Goal: Transaction & Acquisition: Purchase product/service

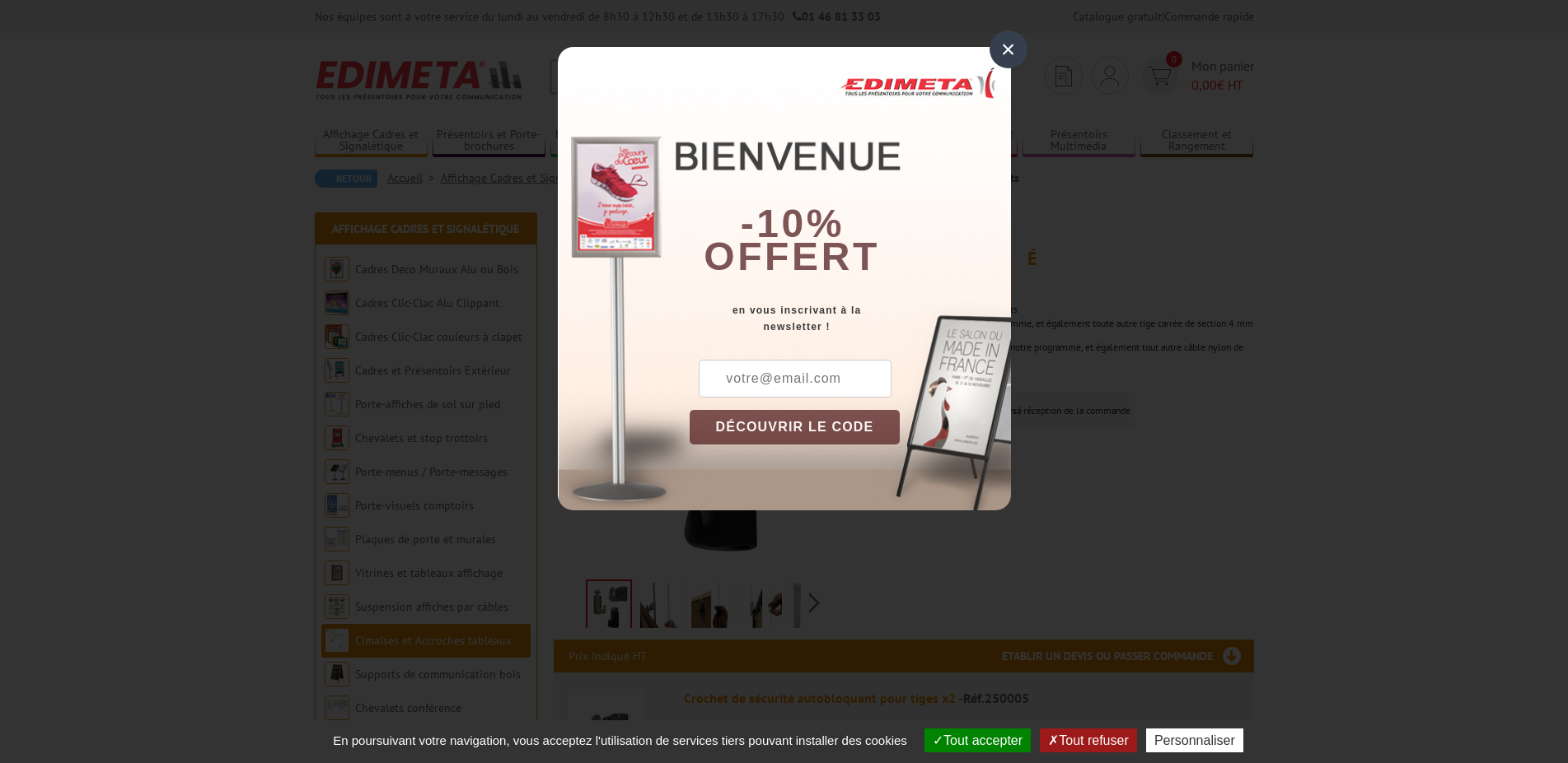
click at [1010, 52] on div "×" at bounding box center [1008, 49] width 38 height 38
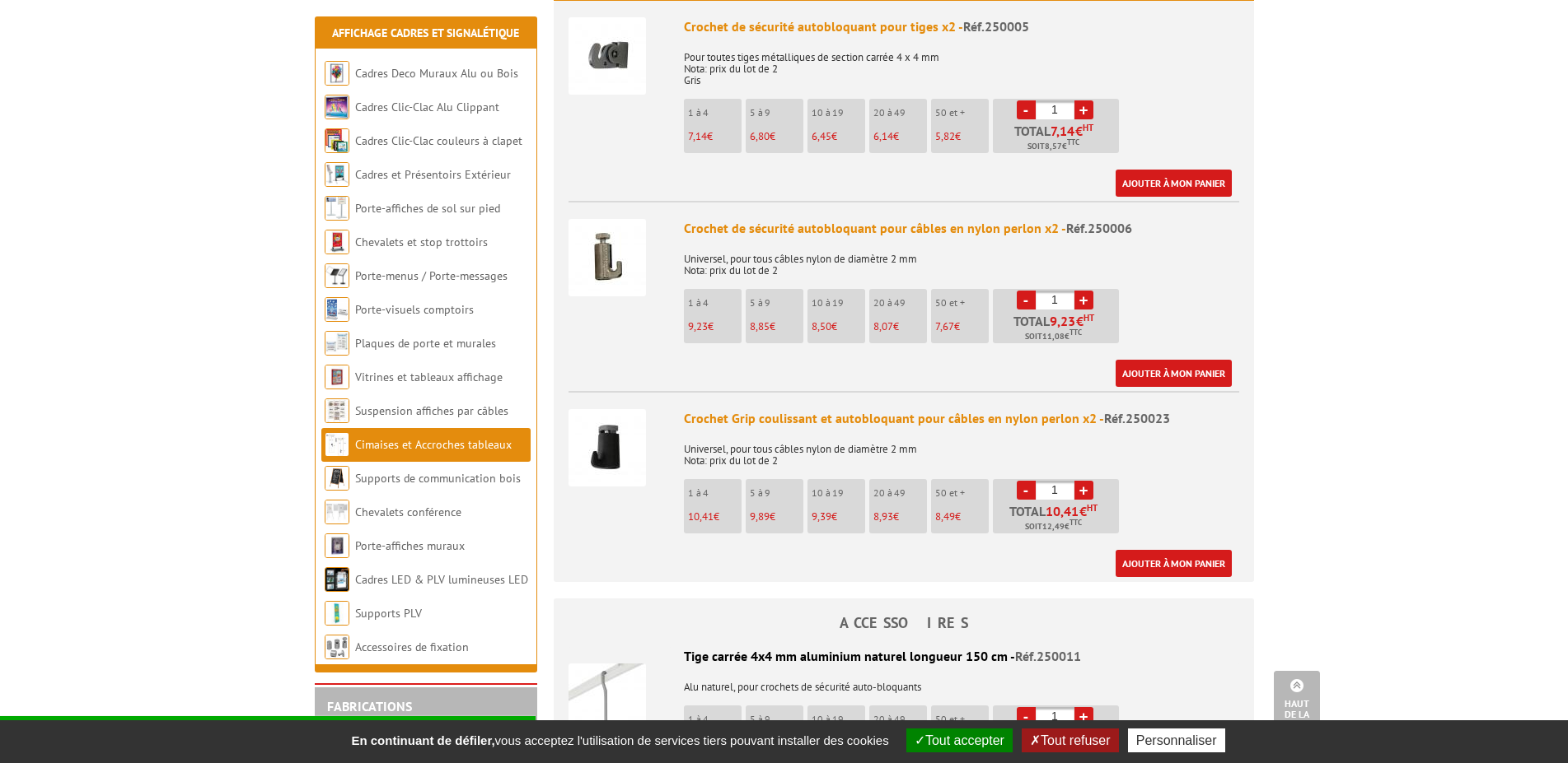
scroll to position [420, 0]
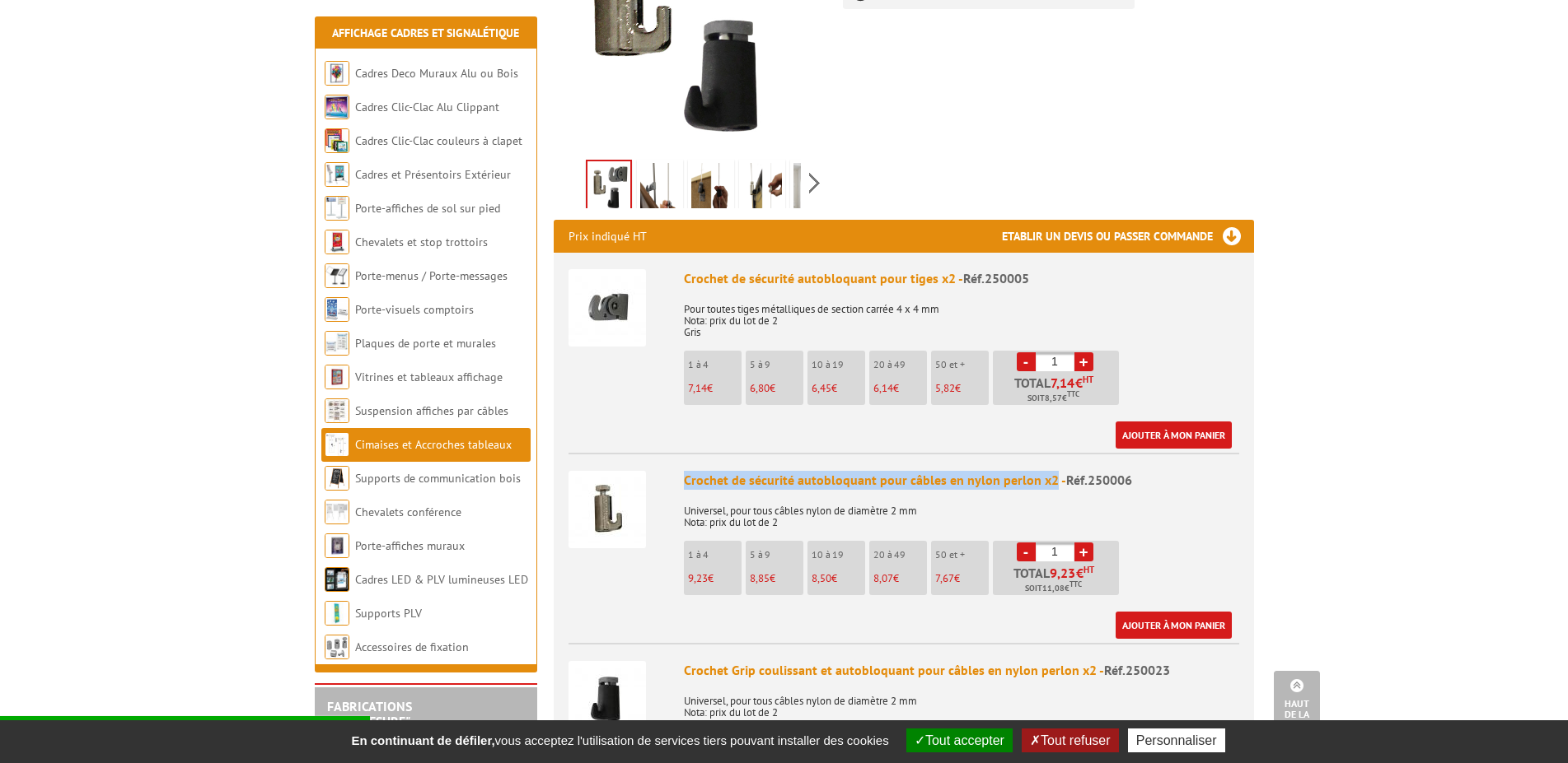
drag, startPoint x: 678, startPoint y: 469, endPoint x: 1050, endPoint y: 469, distance: 372.0
click at [1050, 469] on li "Crochet de sécurité autobloquant pour câbles en nylon perlon x2 - Réf.250006 Un…" at bounding box center [904, 546] width 671 height 186
copy div "Crochet de sécurité autobloquant pour câbles en nylon perlon x2"
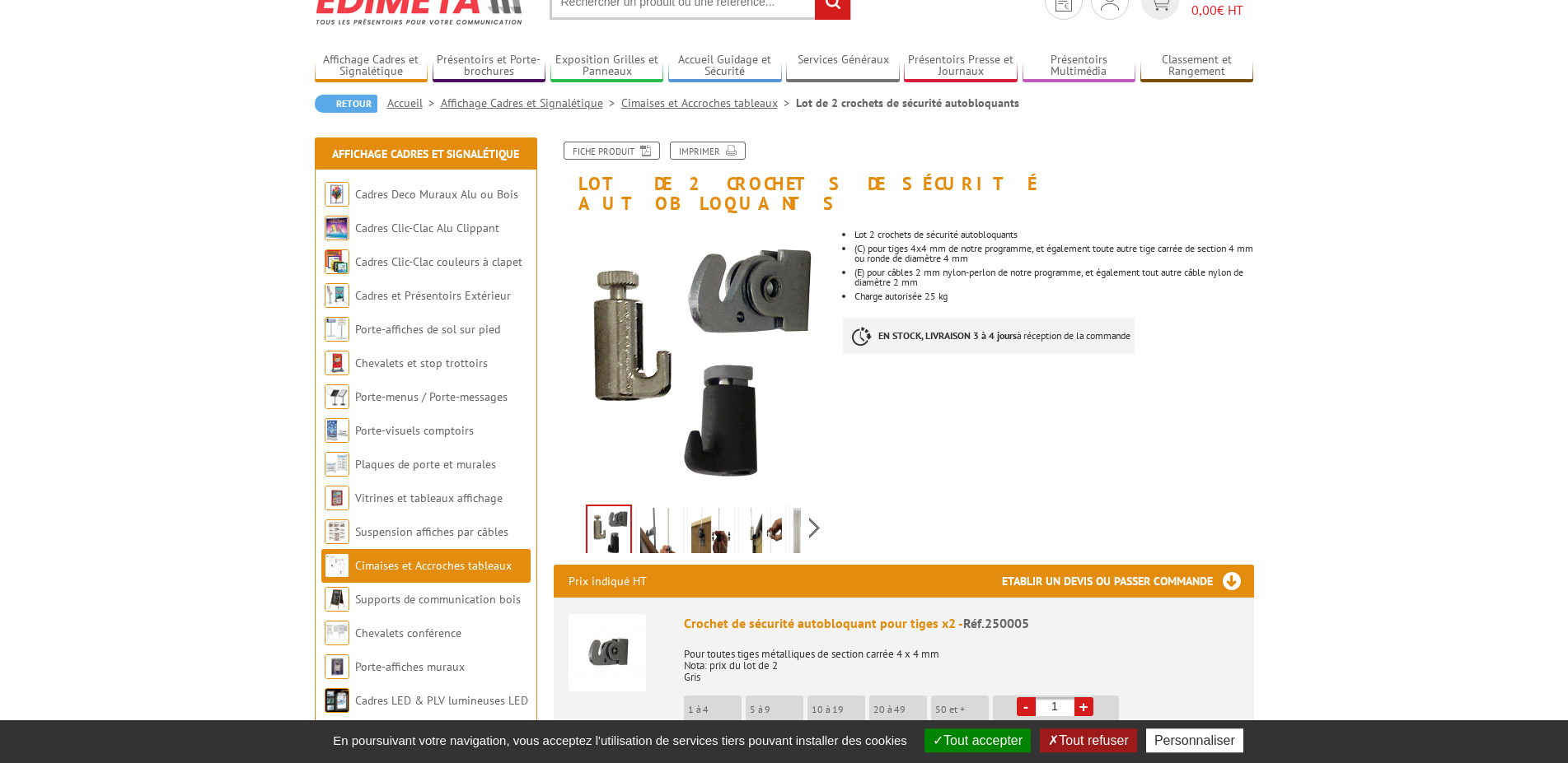
scroll to position [84, 0]
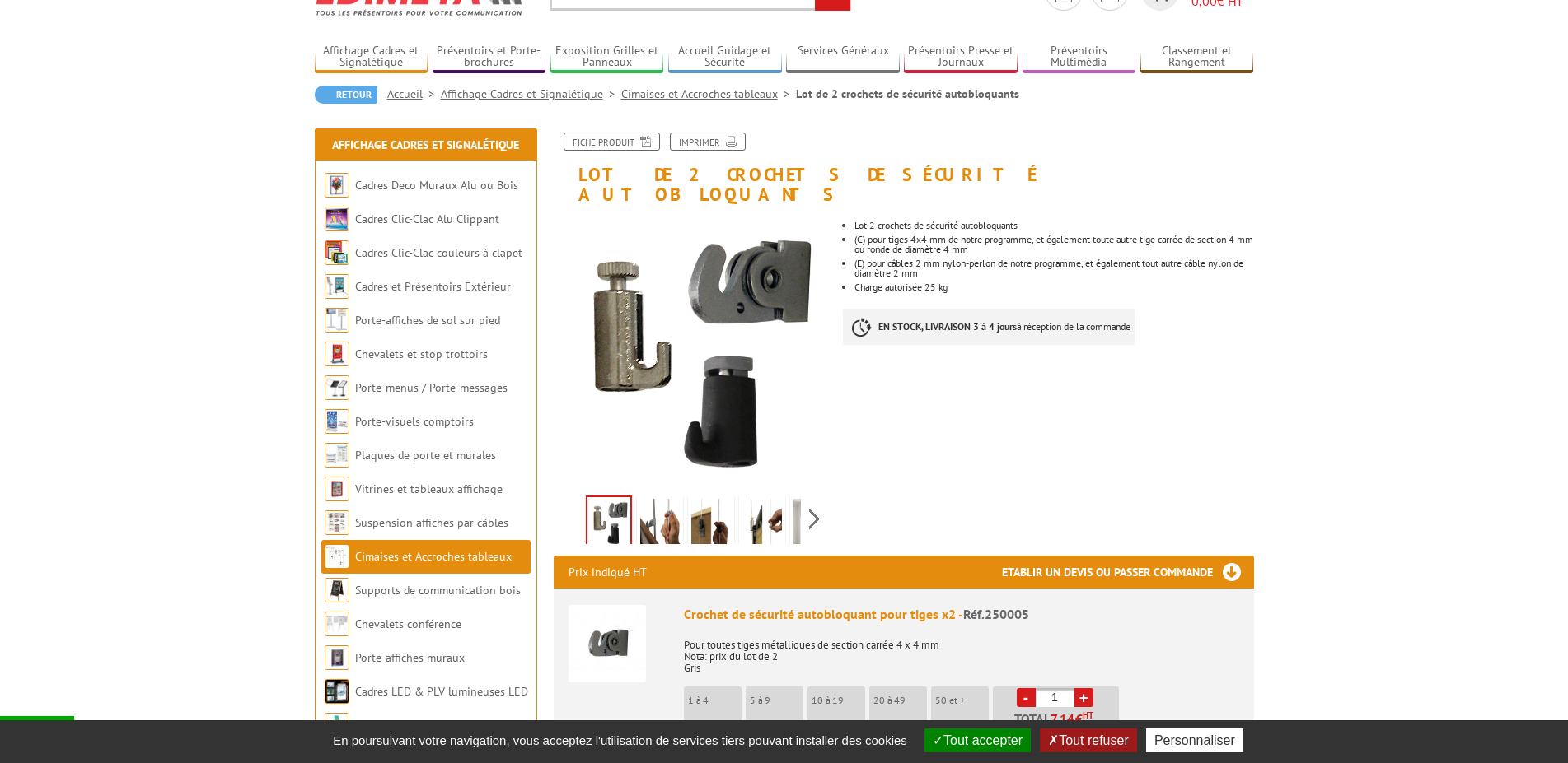
click at [691, 499] on img at bounding box center [710, 525] width 39 height 51
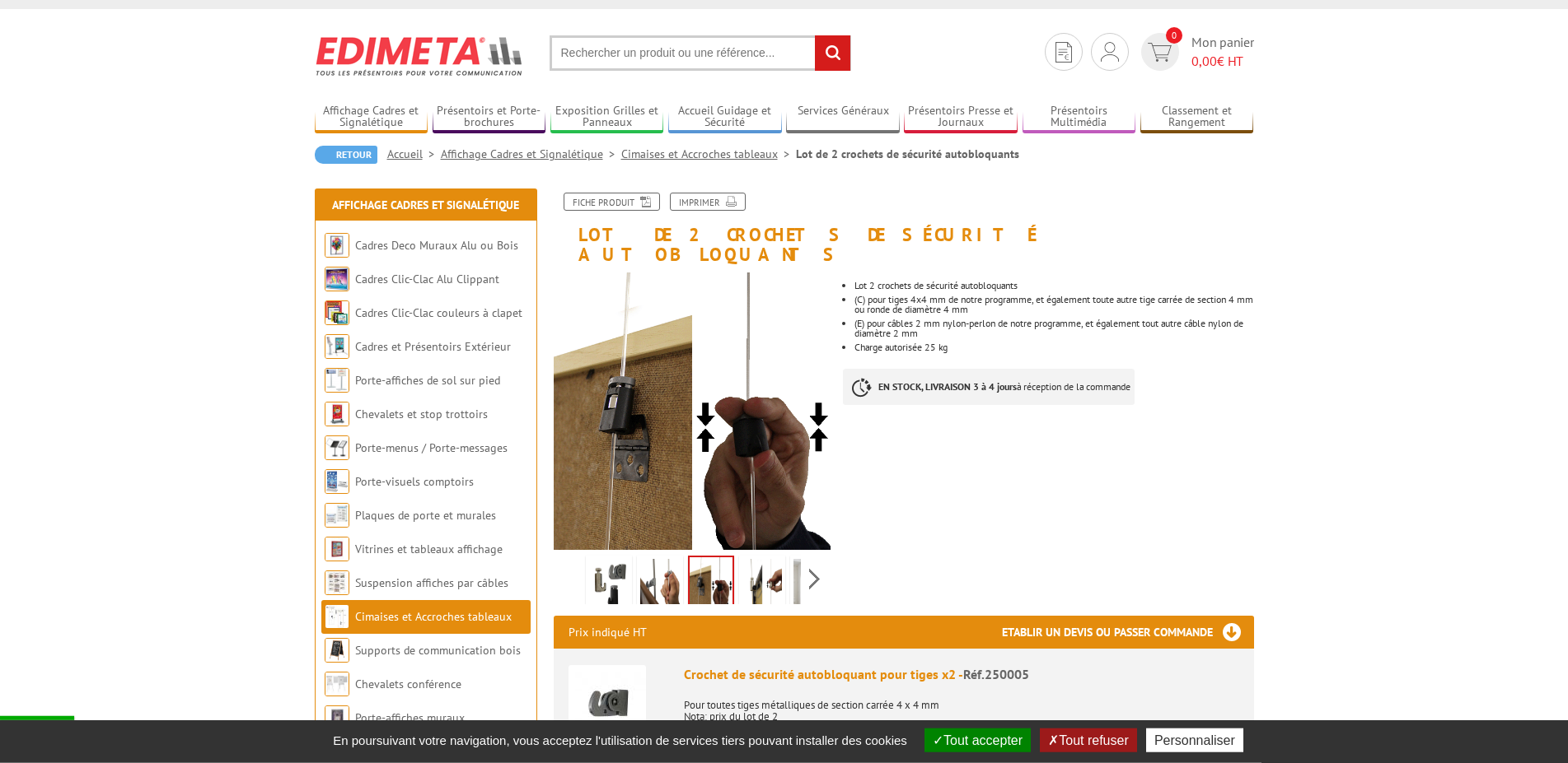
scroll to position [0, 0]
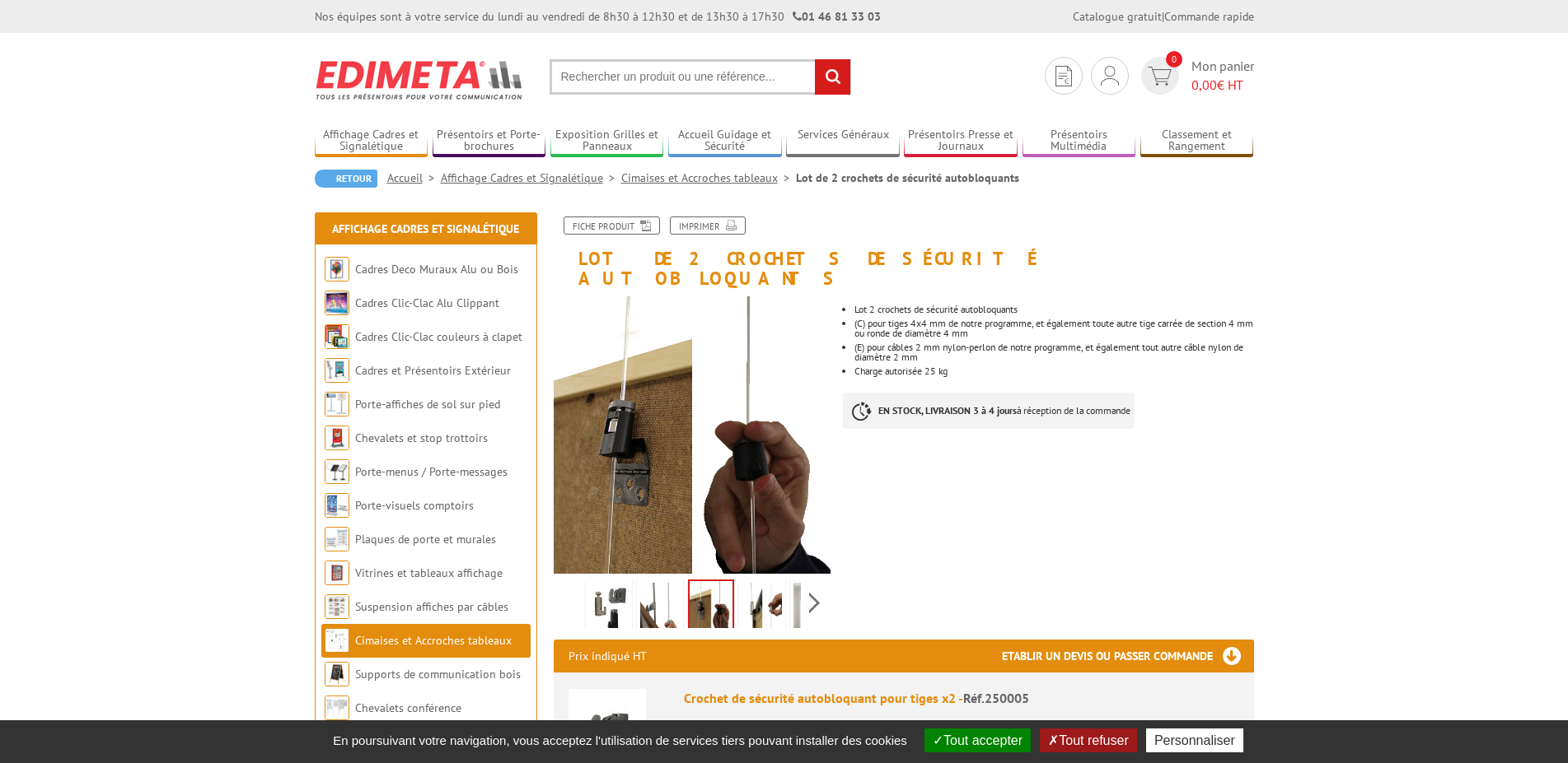
click at [729, 182] on link "Cimaises et Accroches tableaux" at bounding box center [708, 177] width 175 height 15
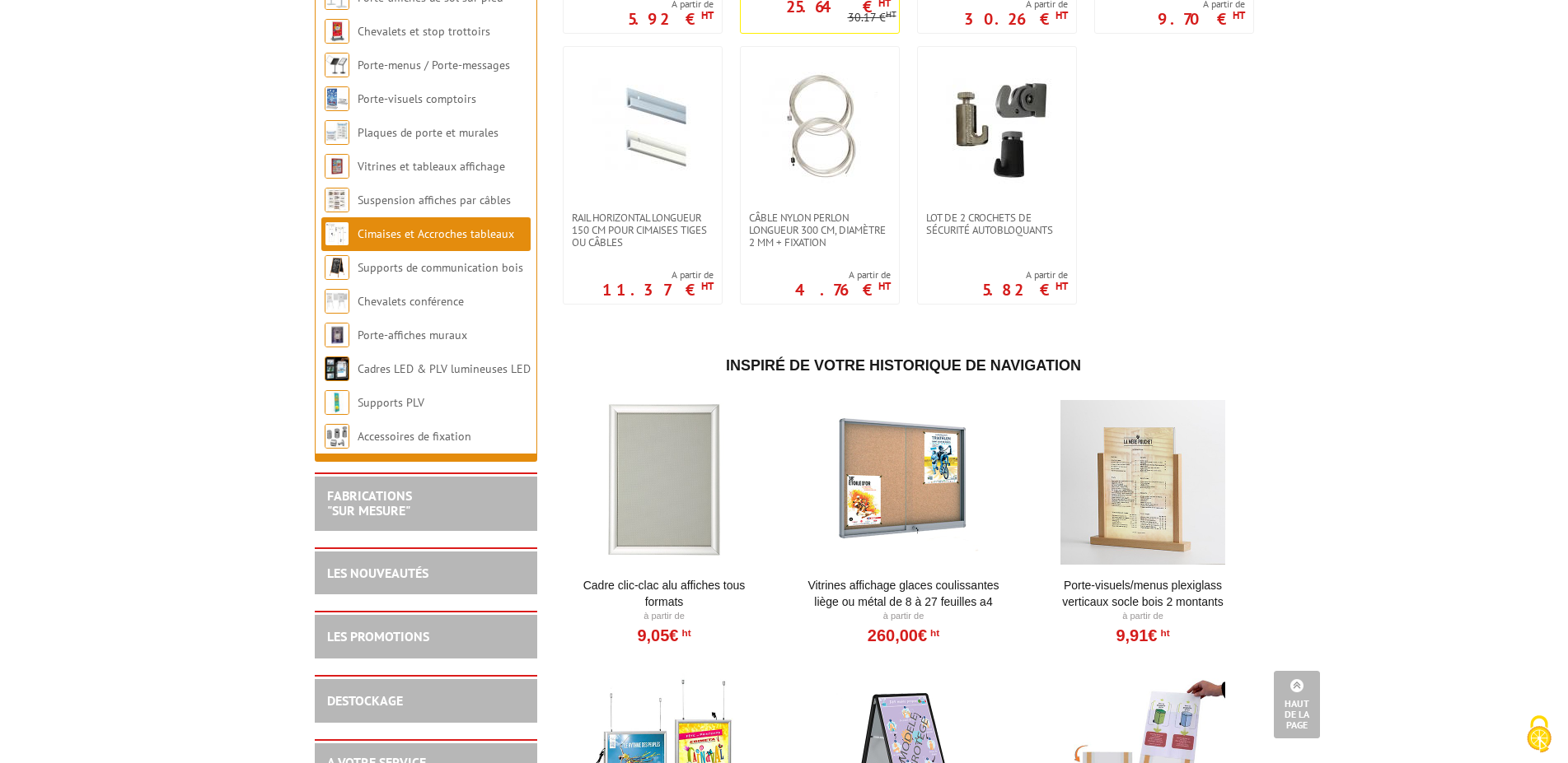
scroll to position [588, 0]
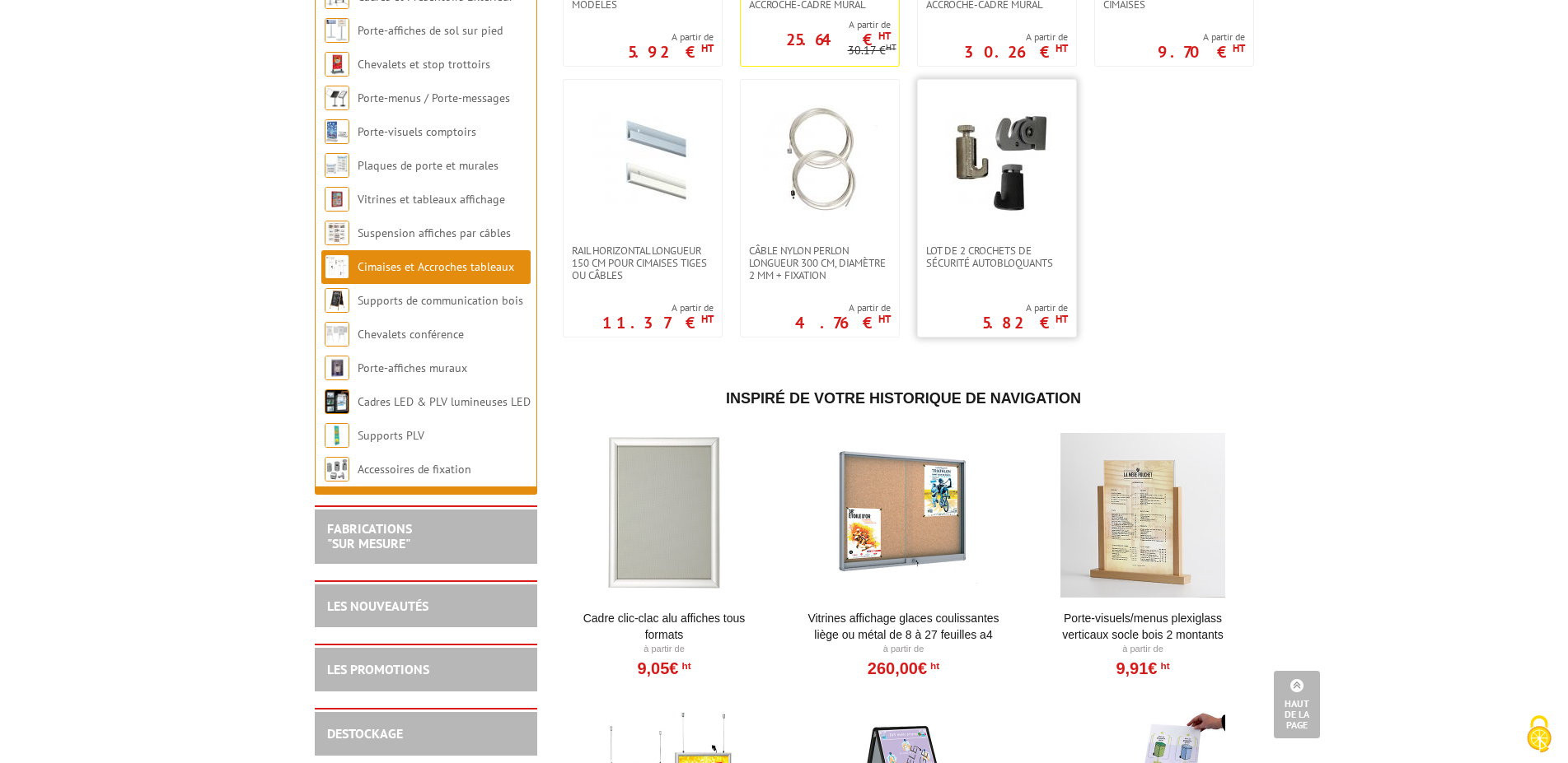
click at [1015, 164] on img at bounding box center [997, 162] width 115 height 115
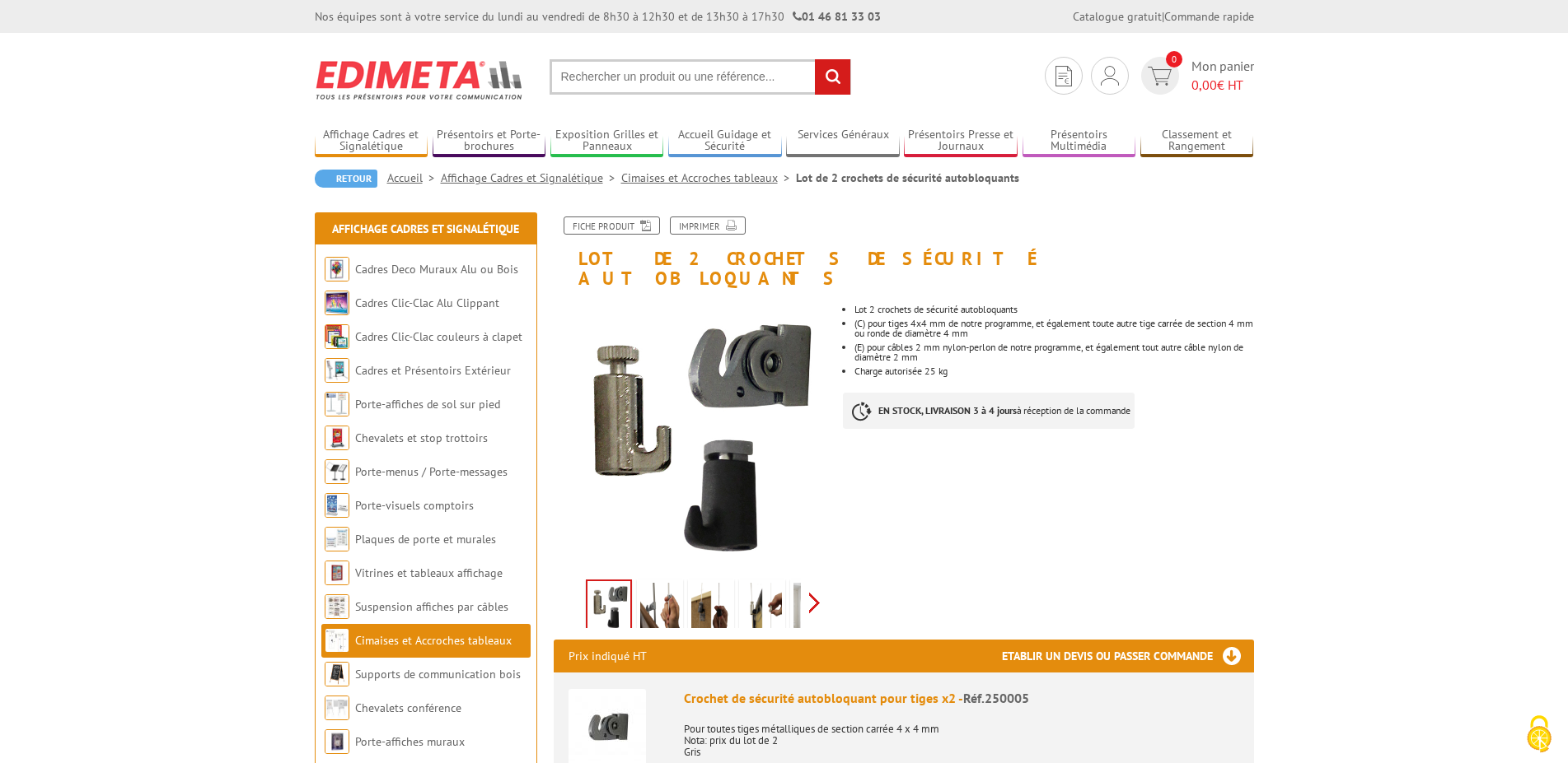
click at [819, 587] on div "Previous Next" at bounding box center [693, 602] width 278 height 58
click at [784, 595] on img at bounding box center [776, 608] width 39 height 51
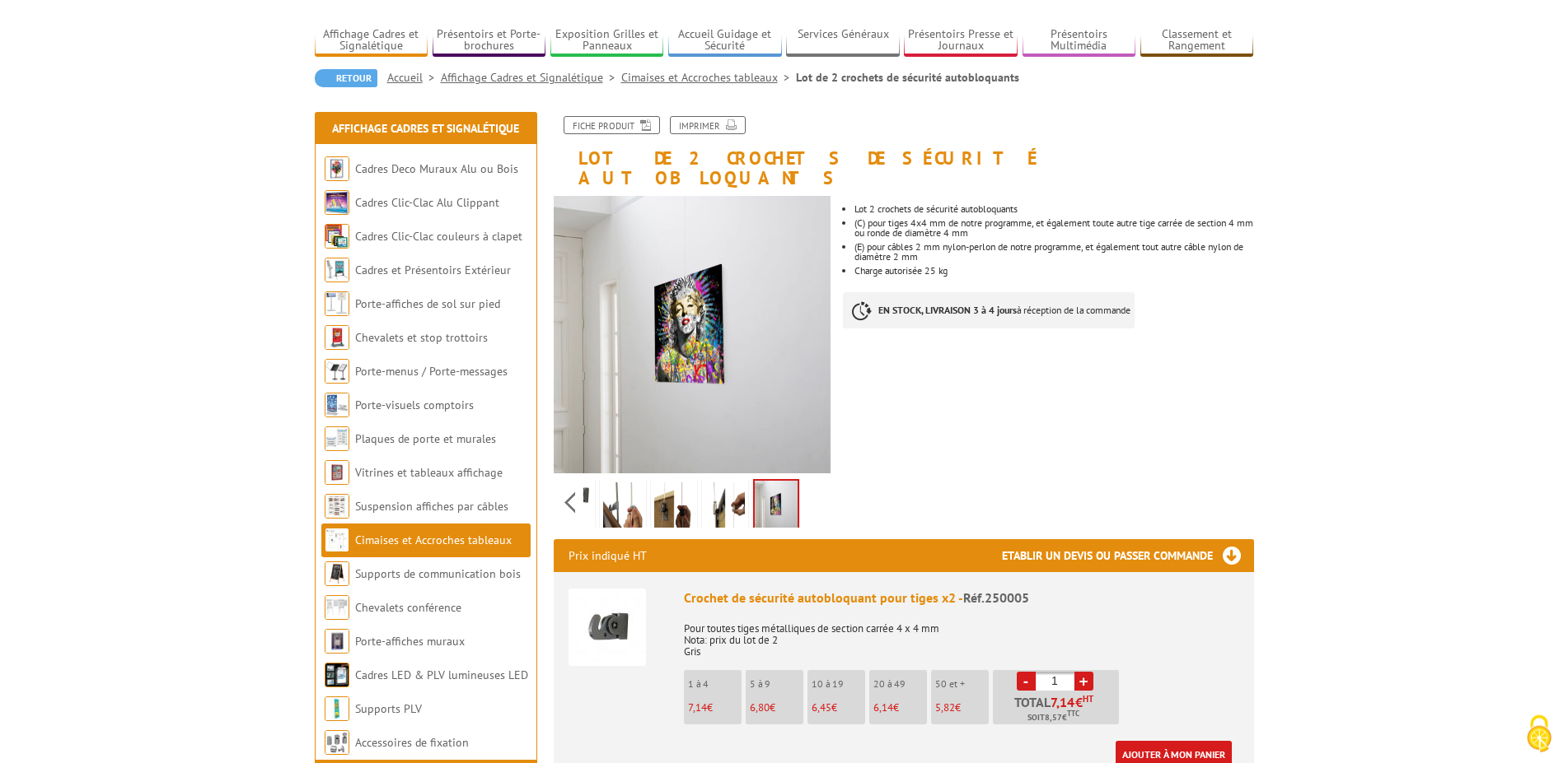
scroll to position [168, 0]
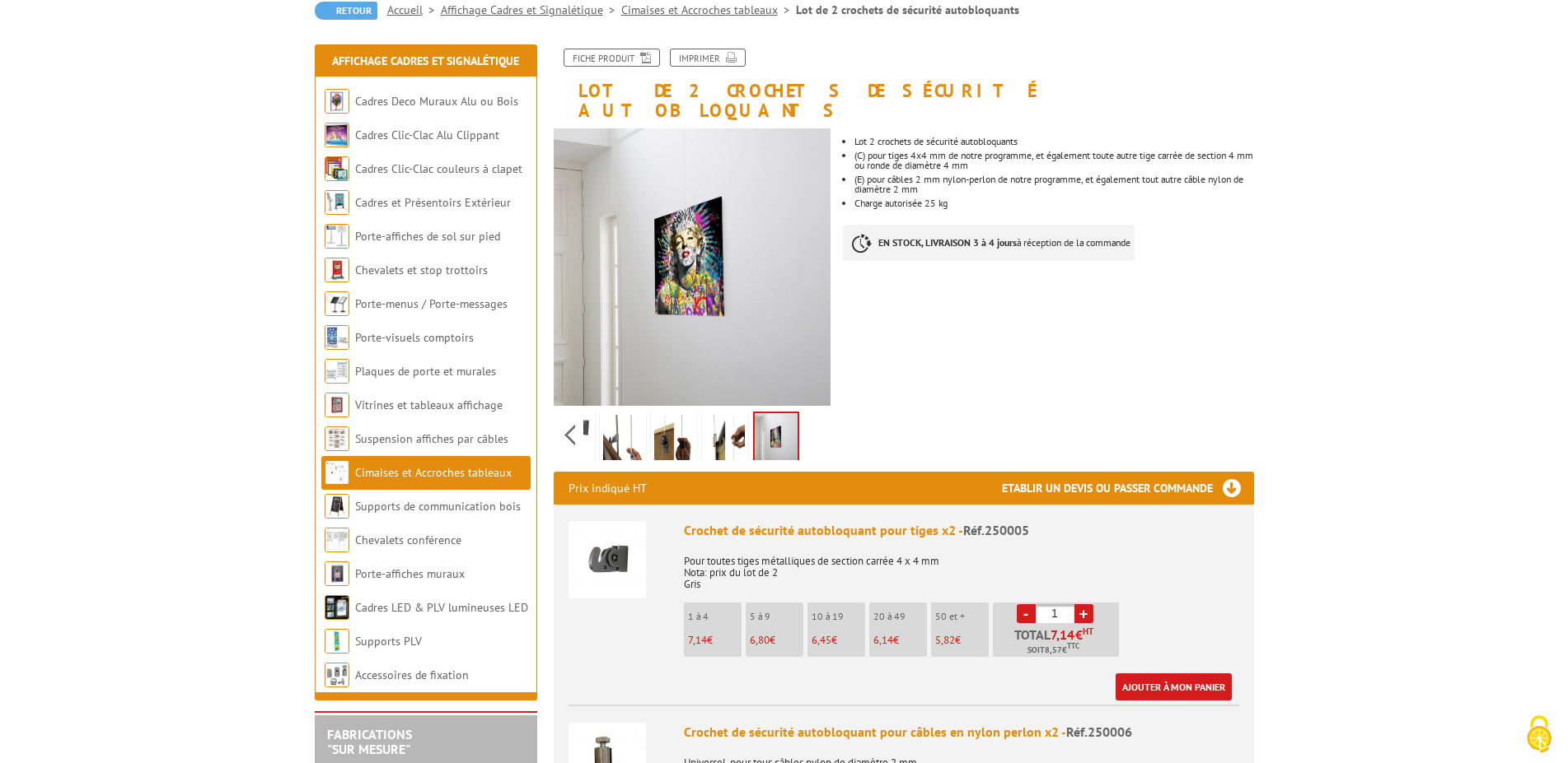
click at [609, 545] on img at bounding box center [607, 560] width 78 height 78
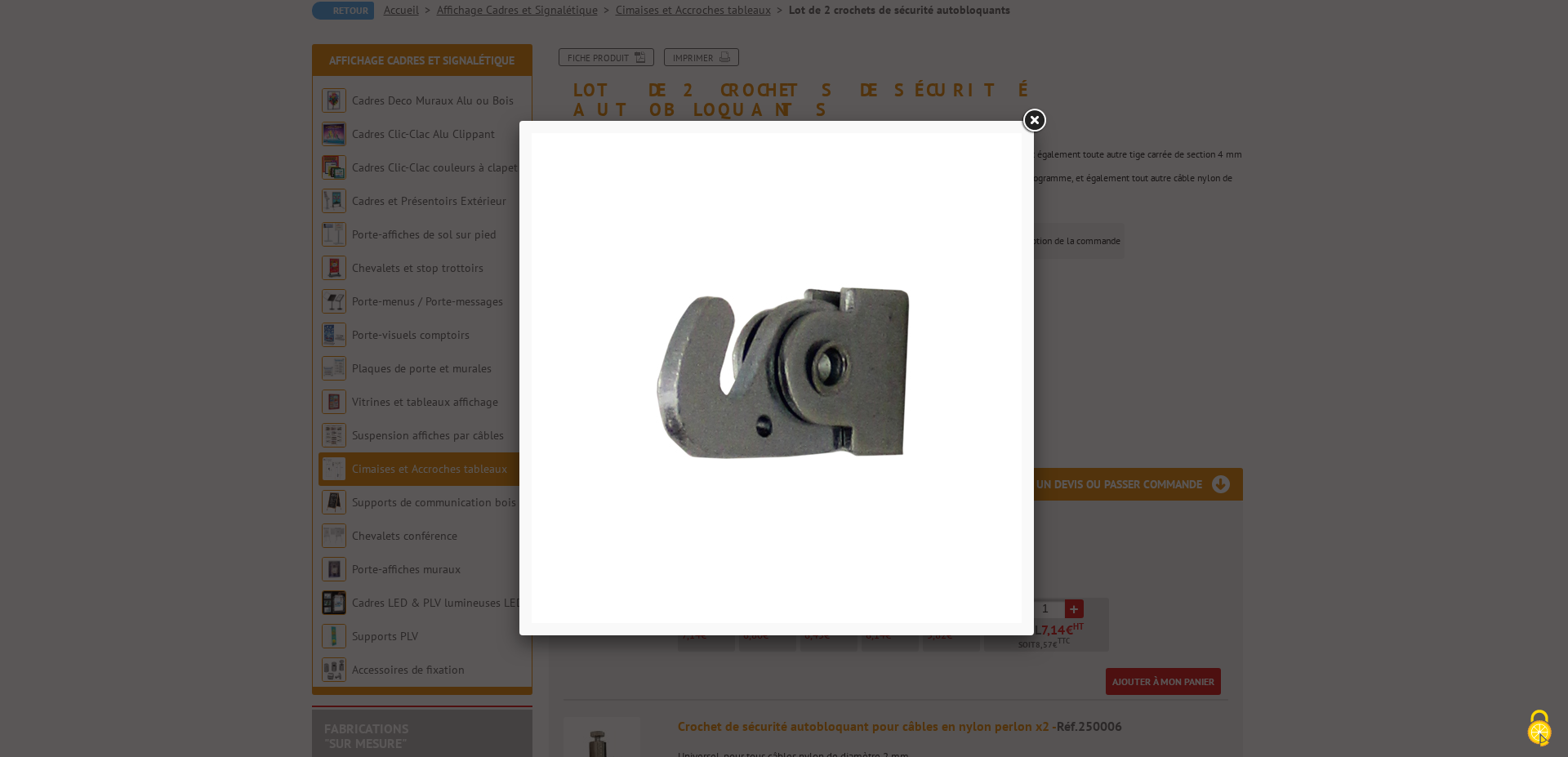
click at [1029, 114] on link at bounding box center [1034, 121] width 29 height 29
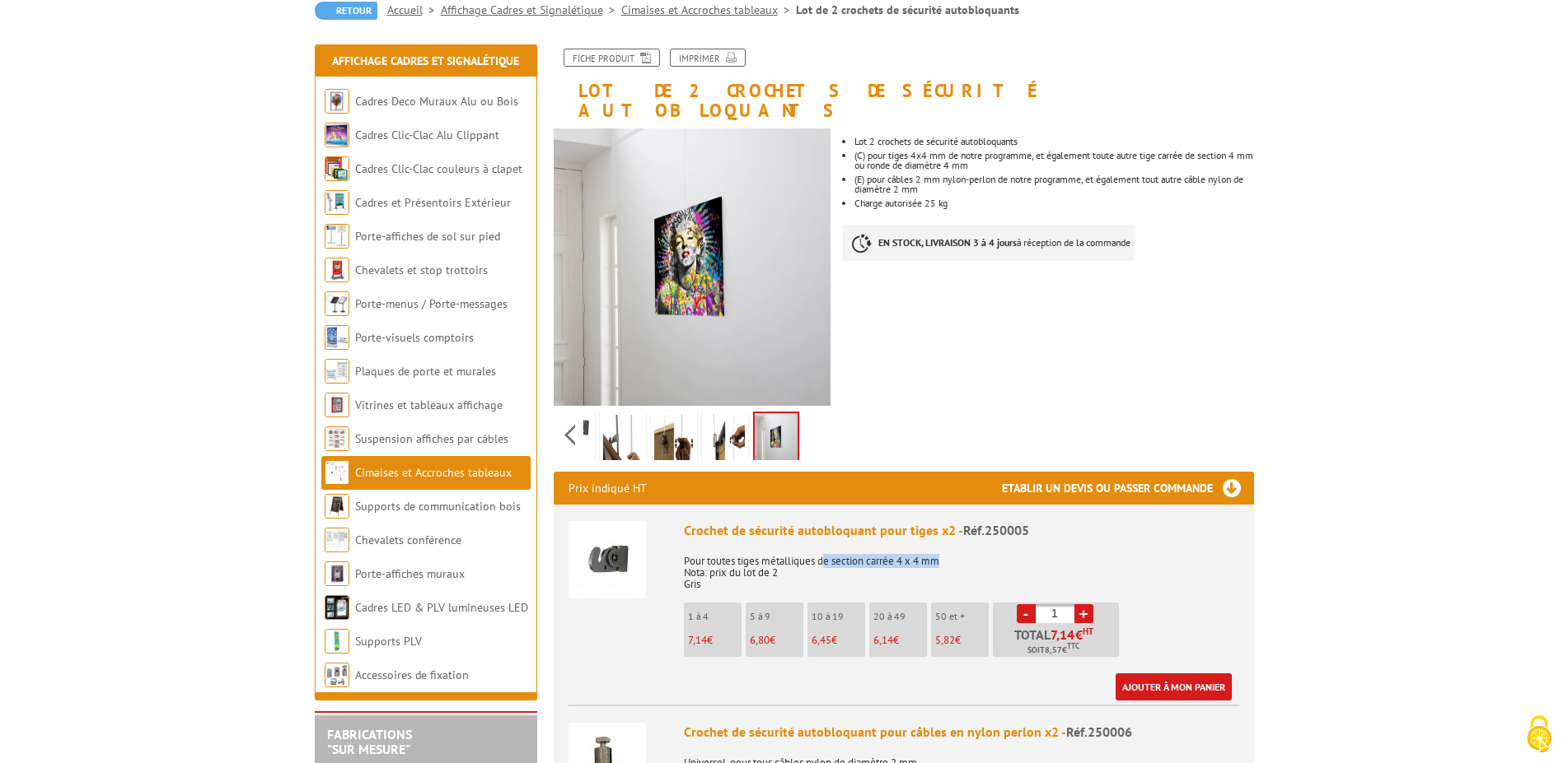
drag, startPoint x: 827, startPoint y: 539, endPoint x: 976, endPoint y: 543, distance: 149.1
click at [976, 544] on p "Pour toutes tiges métalliques de section carrée 4 x 4 mm Nota: prix du lot de 2…" at bounding box center [962, 567] width 556 height 46
click at [1199, 544] on p "Pour toutes tiges métalliques de section carrée 4 x 4 mm Nota: prix du lot de 2…" at bounding box center [962, 567] width 556 height 46
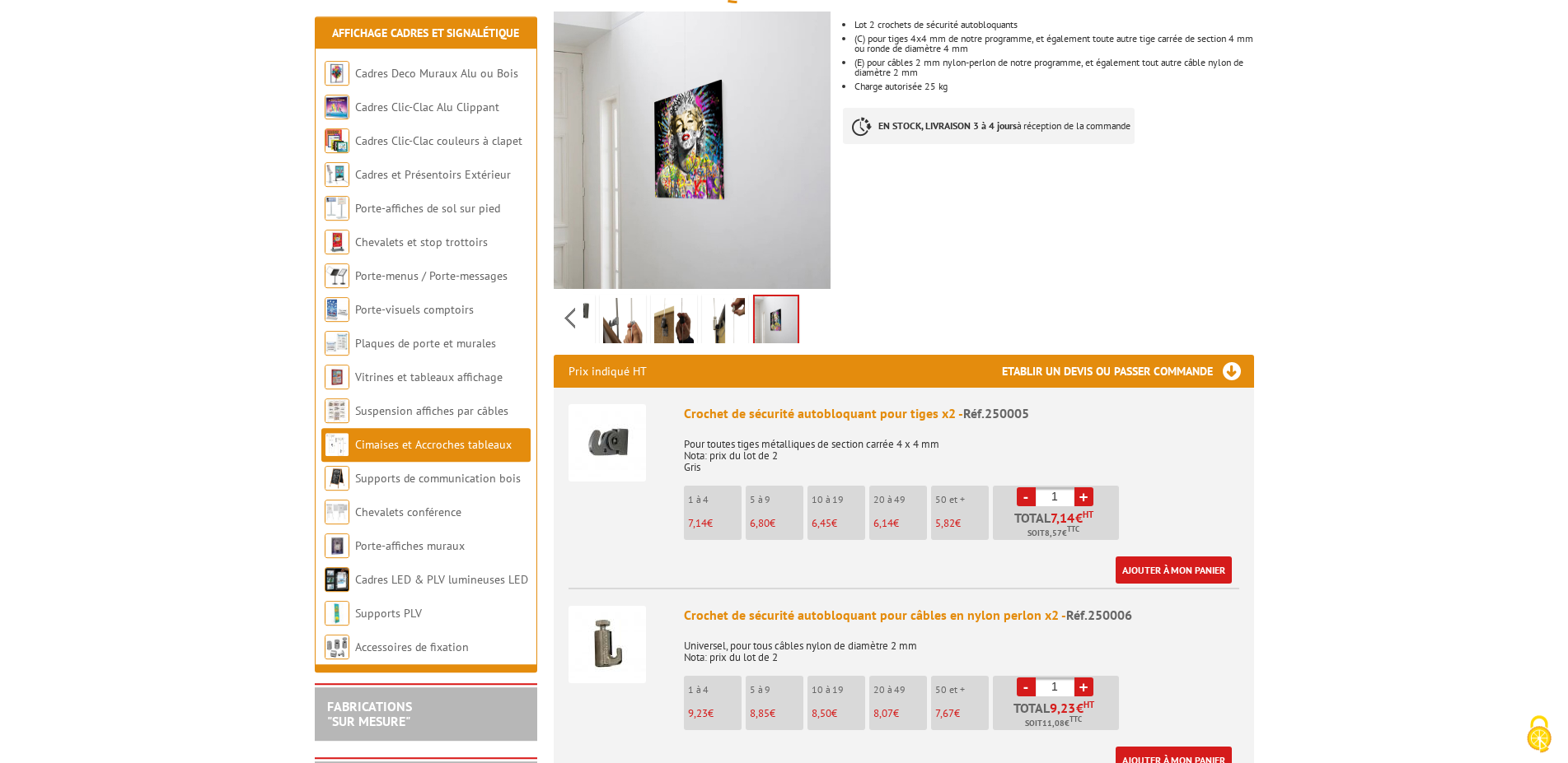
scroll to position [336, 0]
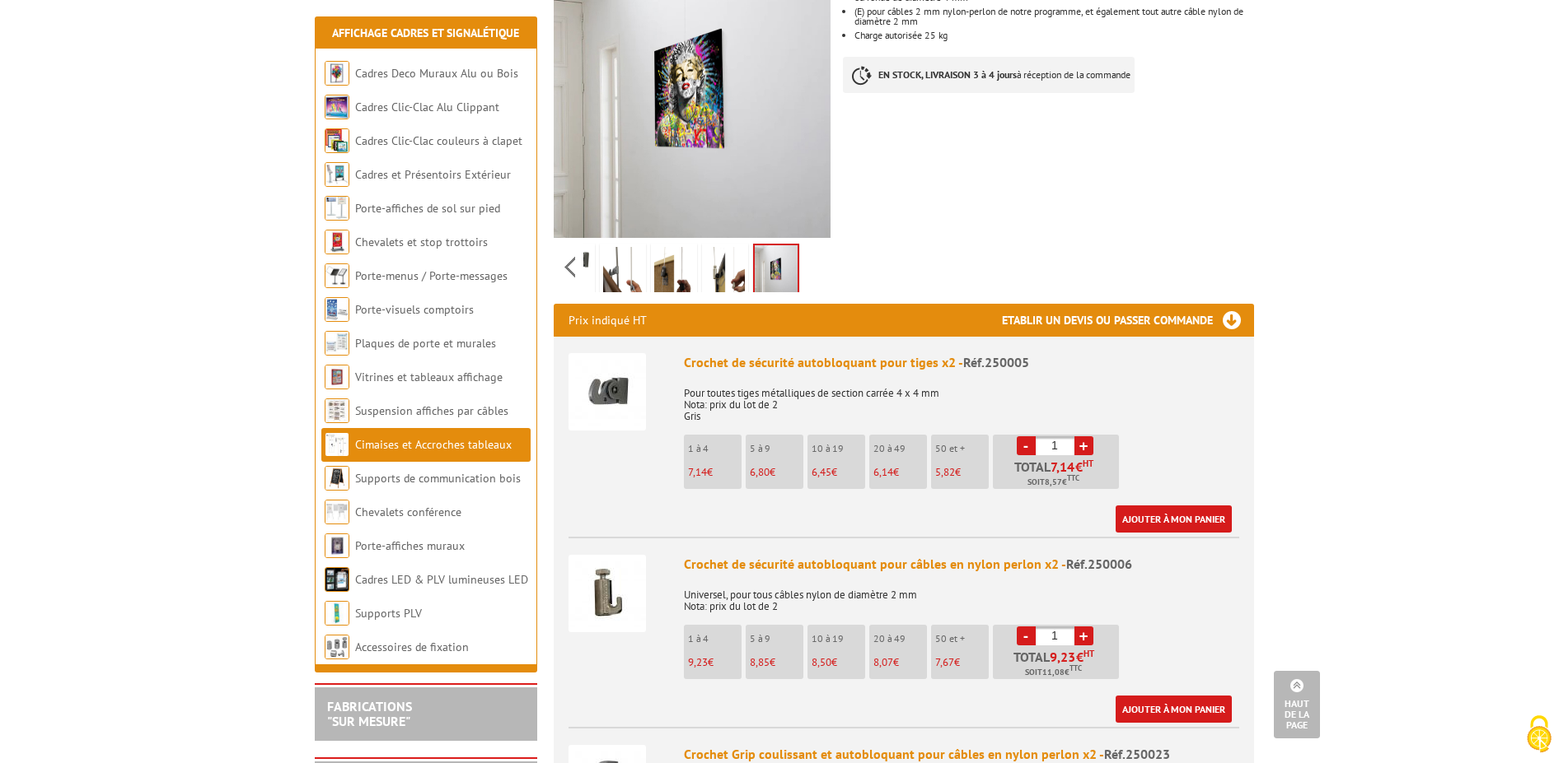
click at [922, 578] on p "Universel, pour tous câbles nylon de diamètre 2 mm Nota: prix du lot de 2" at bounding box center [962, 595] width 556 height 35
click at [945, 555] on div "Crochet de sécurité autobloquant pour câbles en nylon perlon x2 - Réf.250006" at bounding box center [962, 565] width 556 height 19
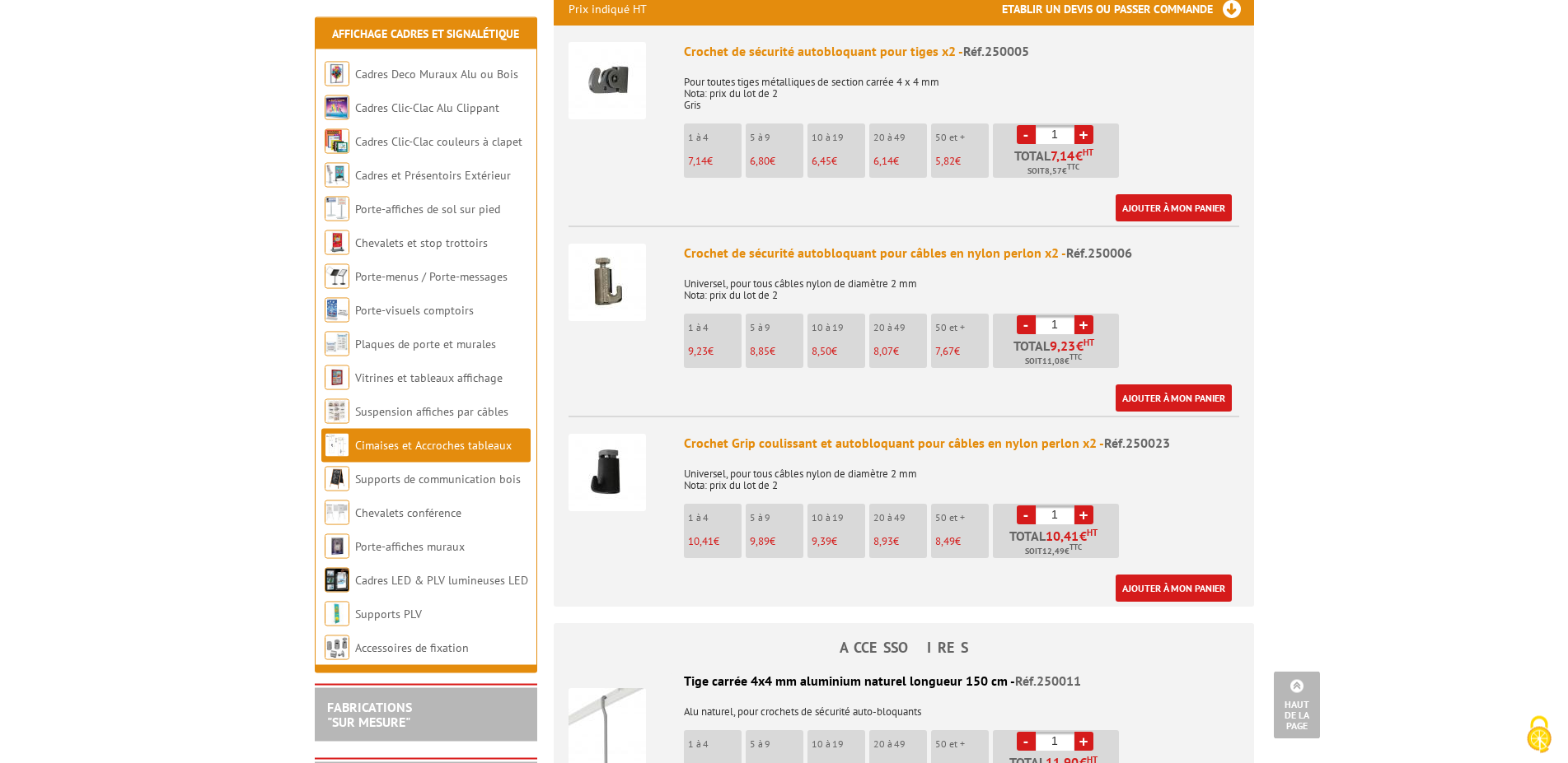
scroll to position [672, 0]
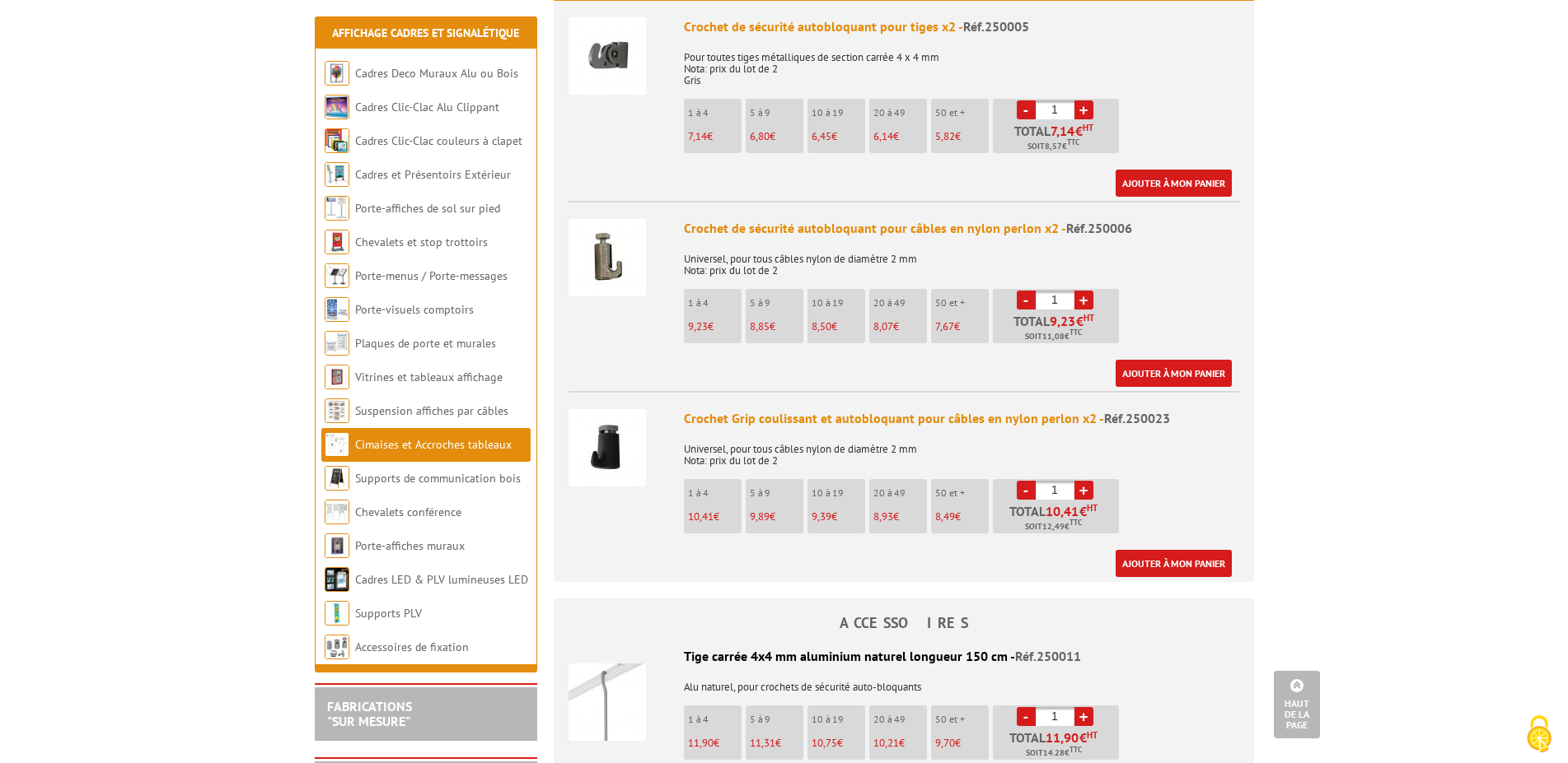
click at [564, 428] on ul "Crochet de sécurité autobloquant pour tiges x2 - Réf.250005 Pour toutes tiges m…" at bounding box center [904, 292] width 701 height 581
click at [448, 418] on link "Suspension affiches par câbles" at bounding box center [432, 410] width 154 height 15
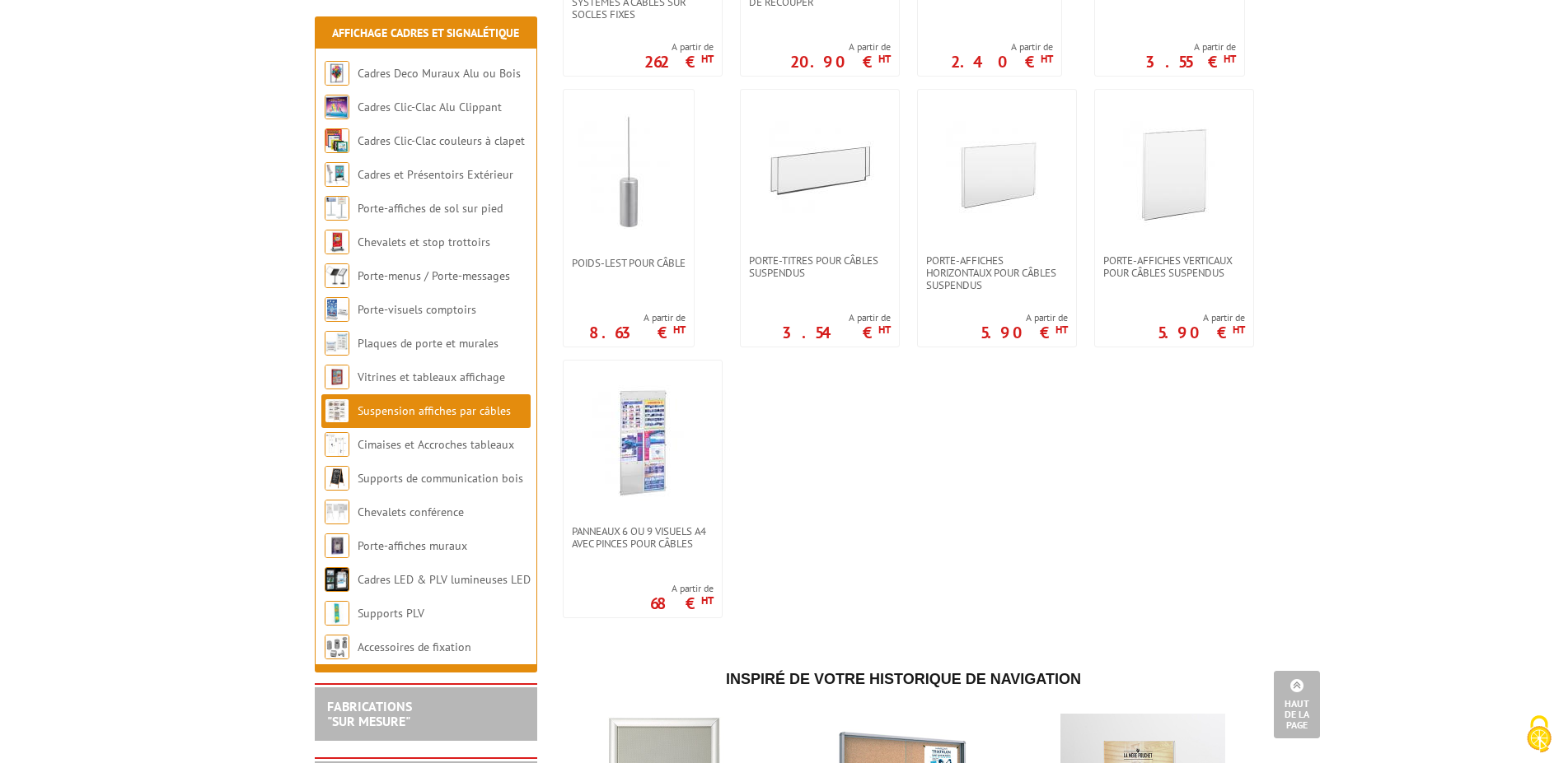
scroll to position [1176, 0]
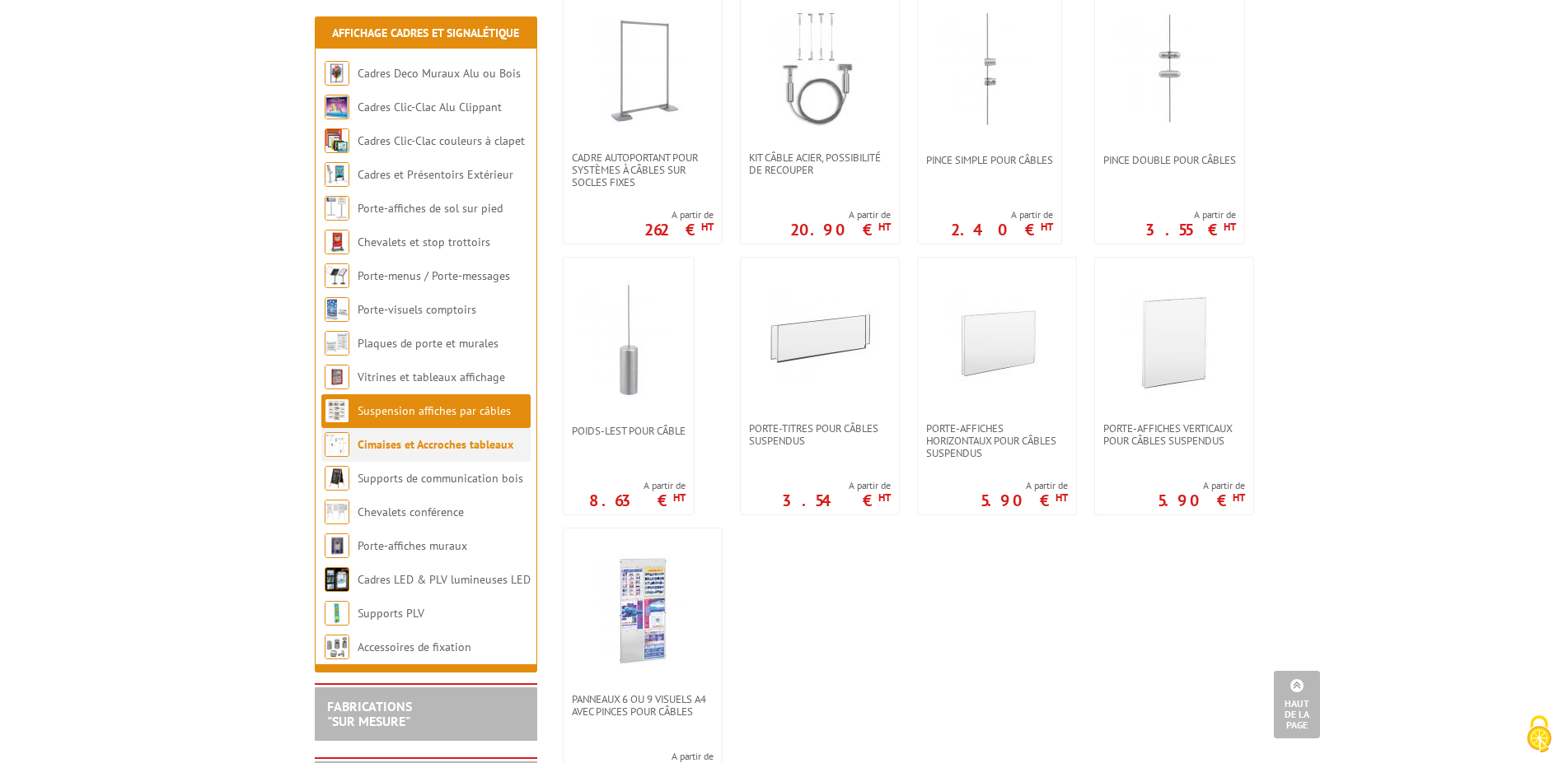
click at [452, 442] on link "Cimaises et Accroches tableaux" at bounding box center [435, 444] width 155 height 15
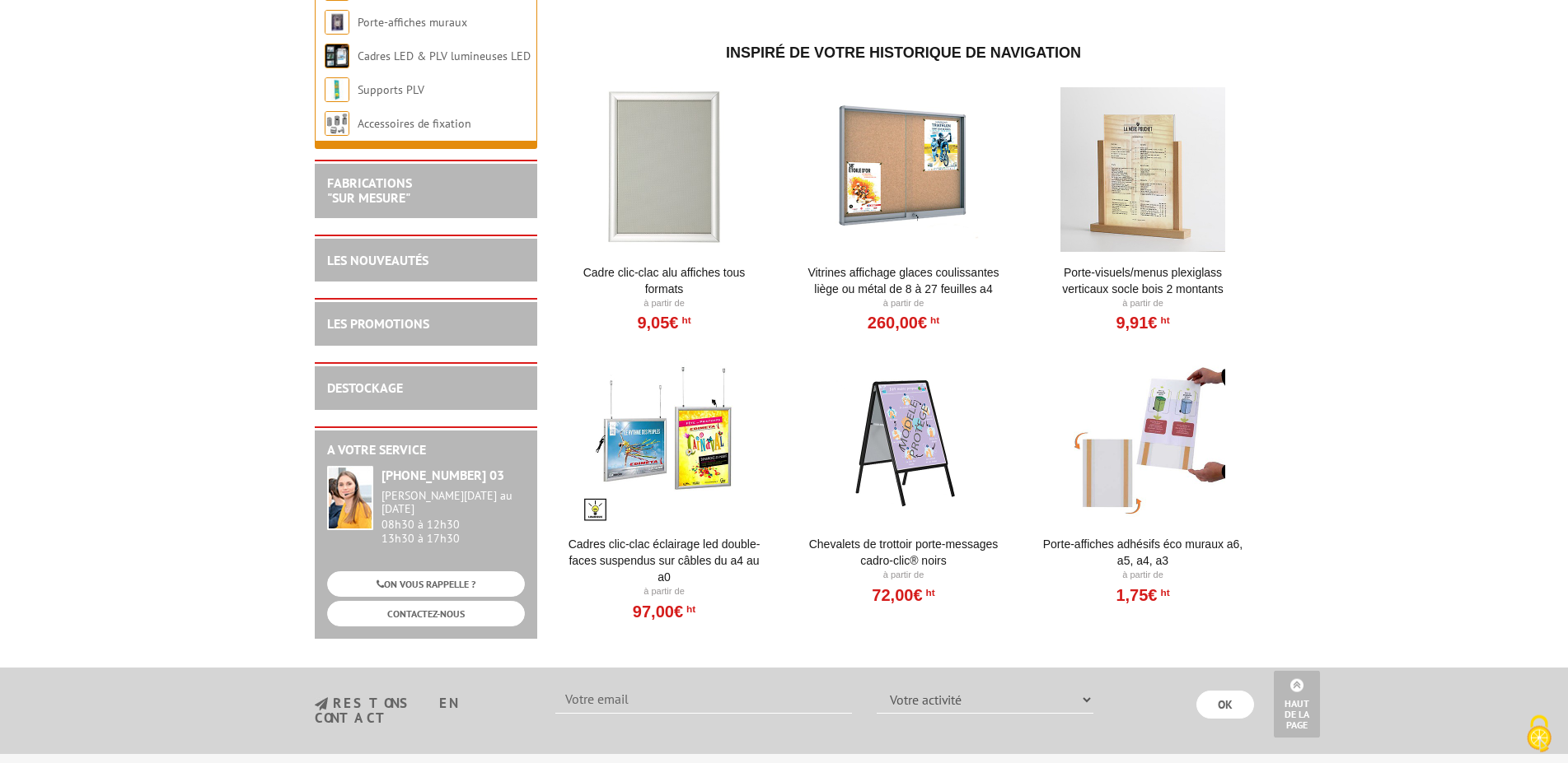
scroll to position [1007, 0]
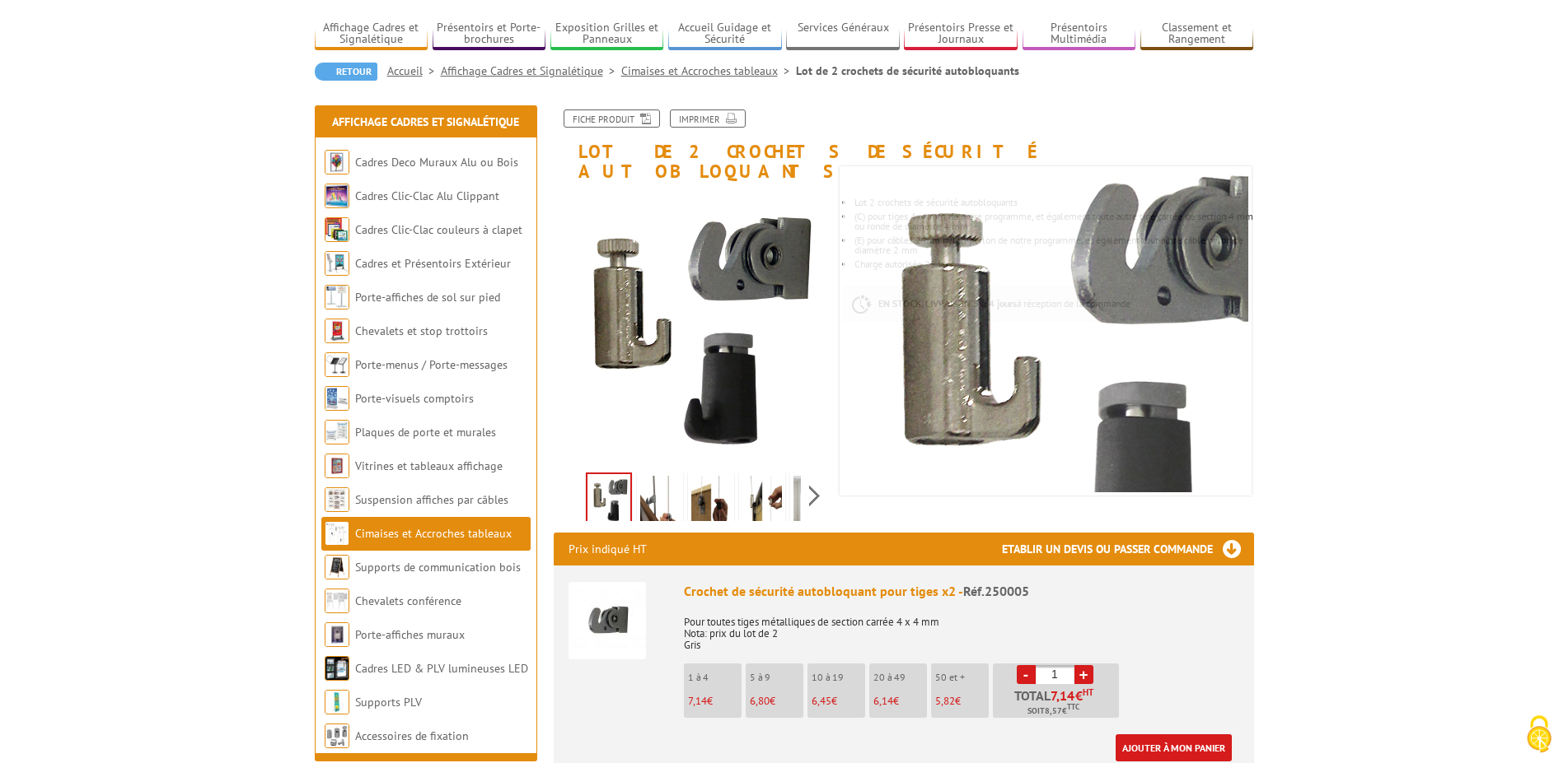
scroll to position [168, 0]
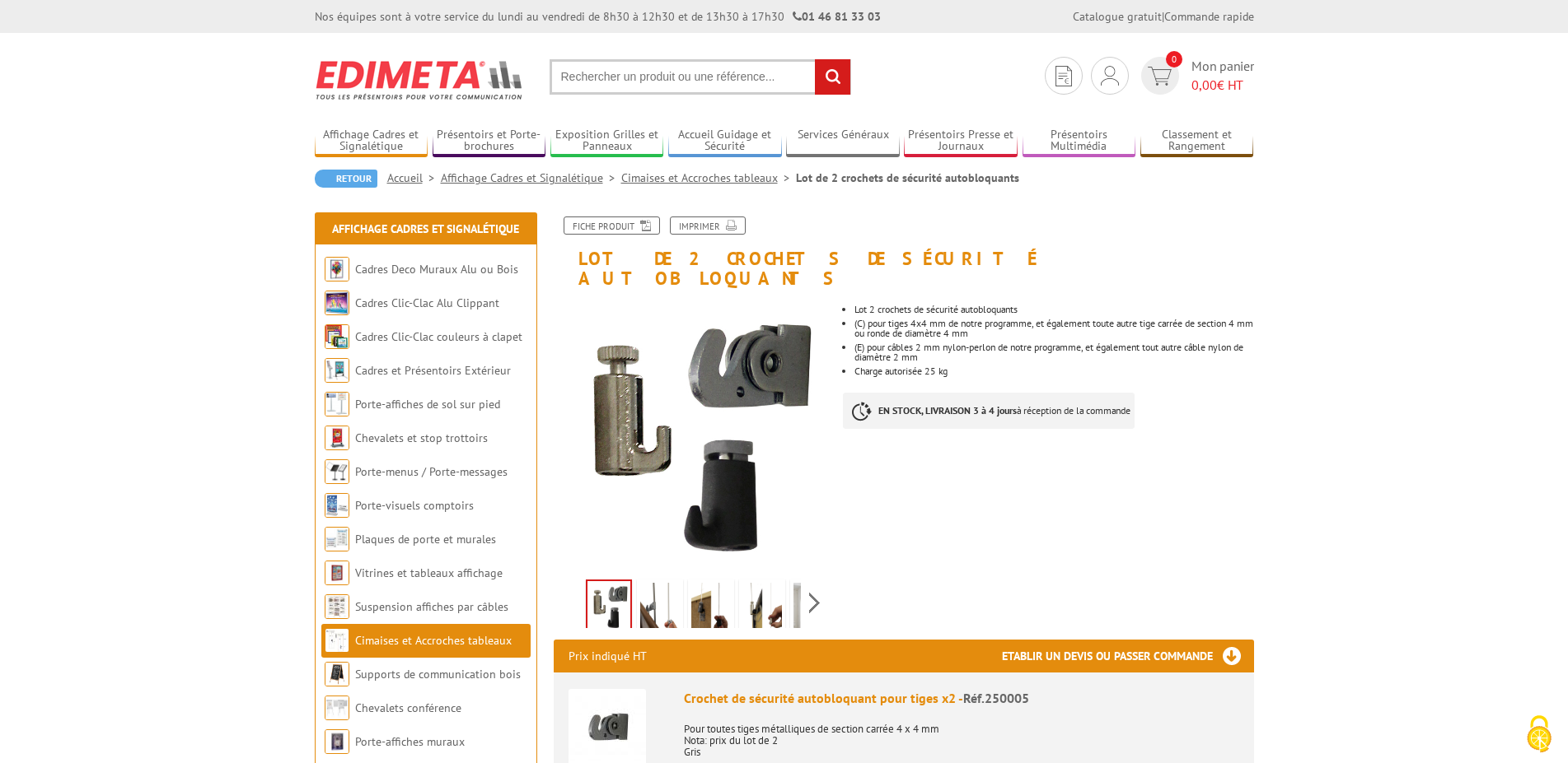
click at [759, 595] on img at bounding box center [762, 608] width 39 height 51
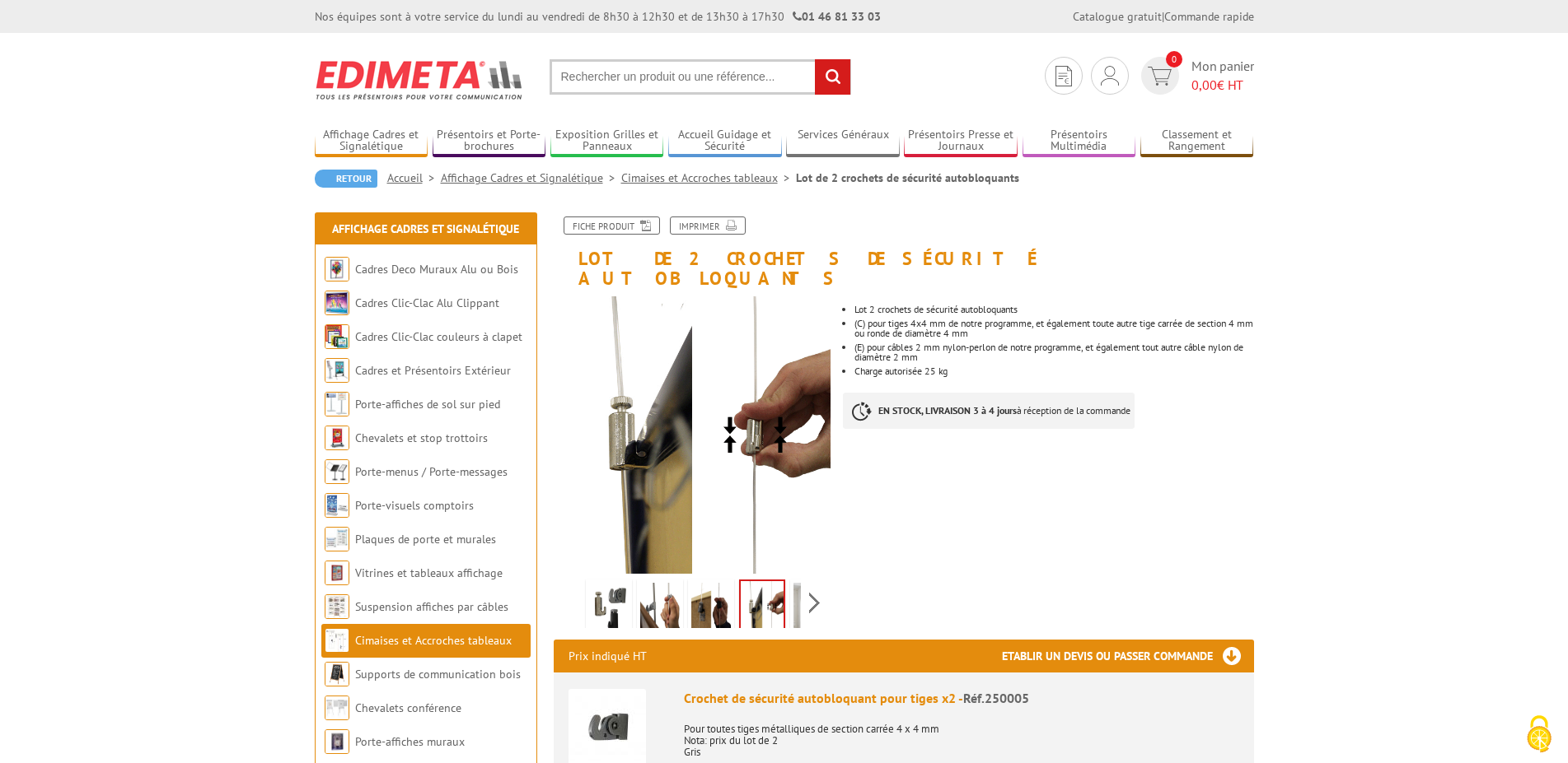
click at [714, 596] on img at bounding box center [710, 608] width 39 height 51
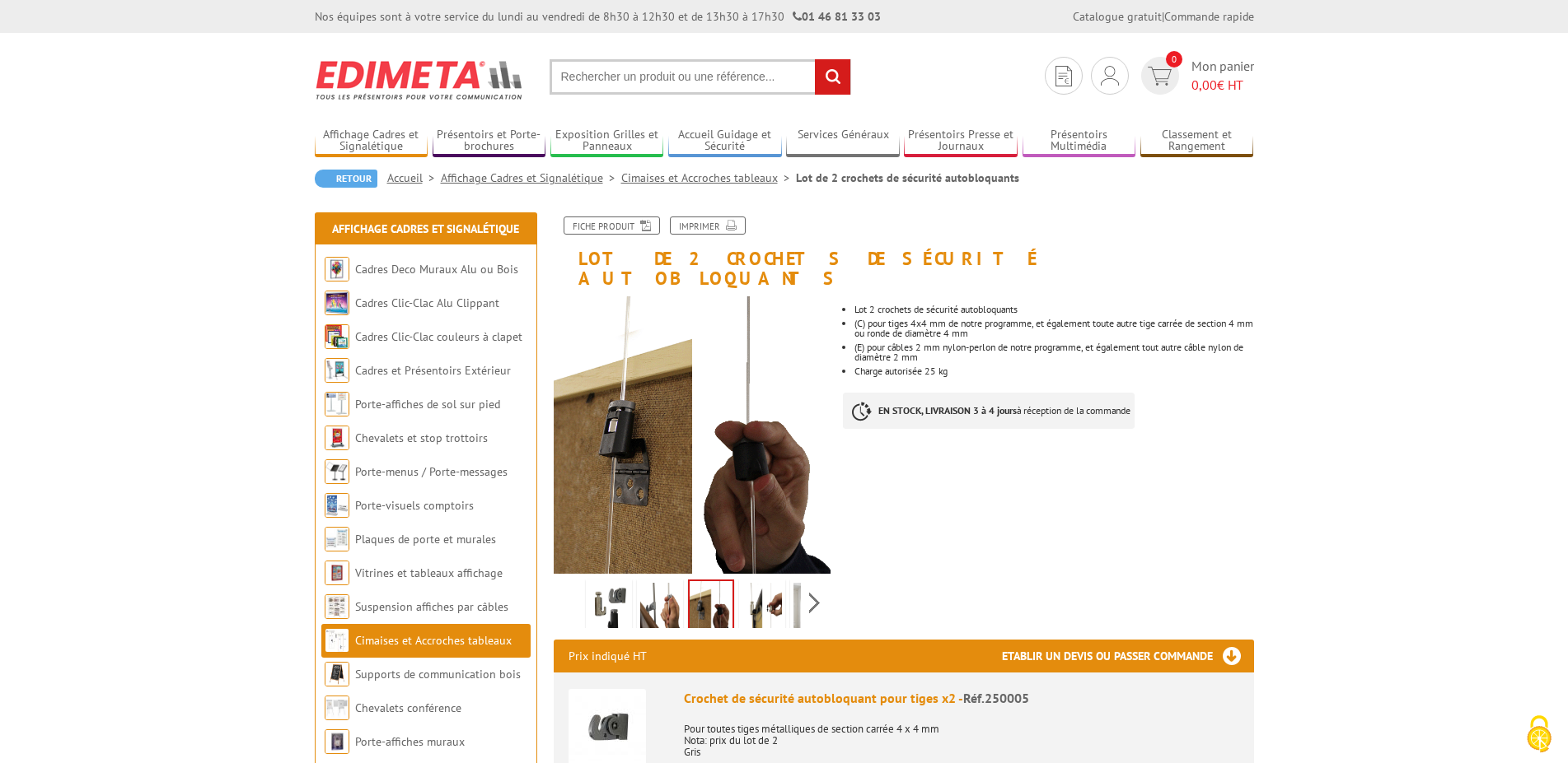
click at [653, 589] on img at bounding box center [660, 608] width 39 height 51
